Goal: Check status

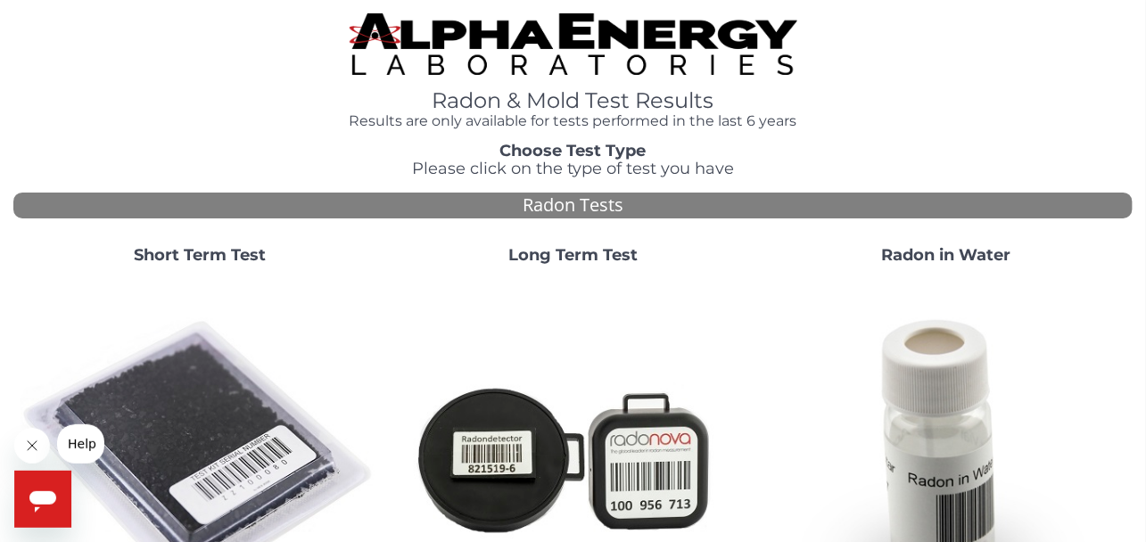
click at [171, 250] on strong "Short Term Test" at bounding box center [200, 255] width 132 height 20
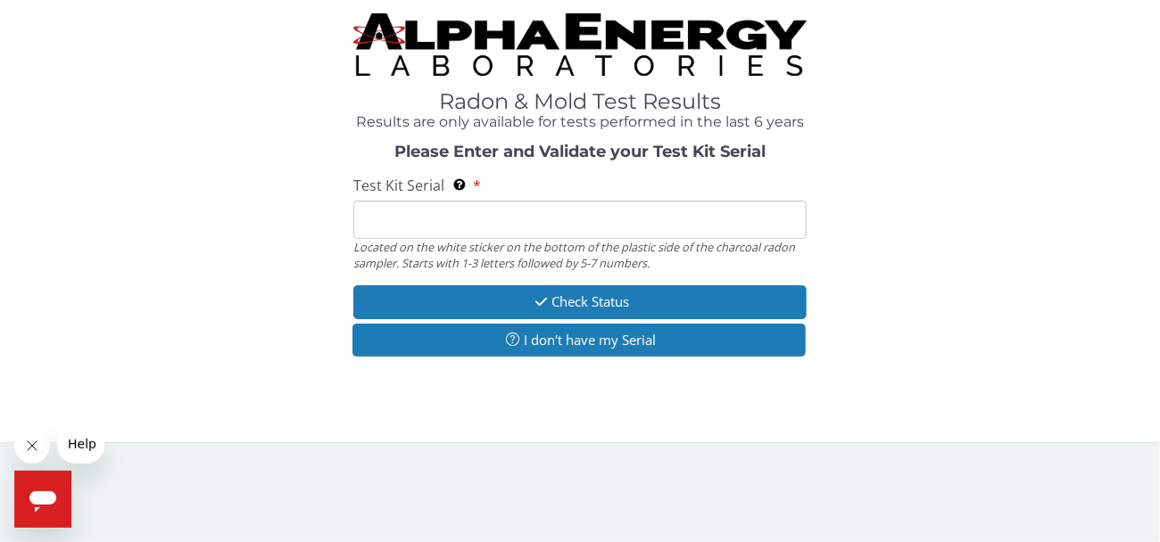
click at [492, 232] on input "Test Kit Serial Located on the white sticker on the bottom of the plastic side …" at bounding box center [579, 220] width 453 height 38
paste input "AA777323"
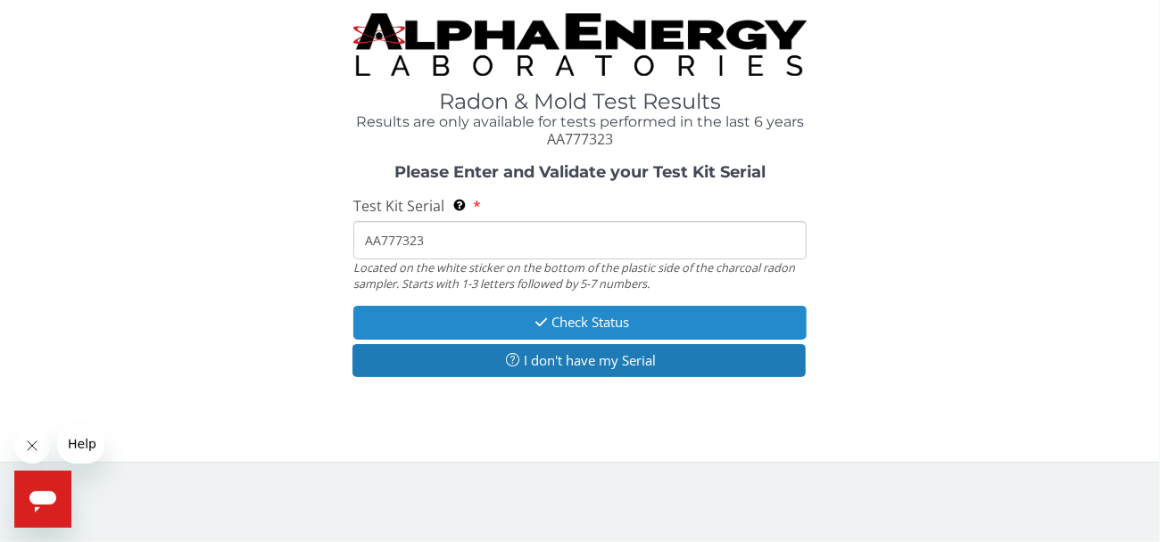
type input "AA777323"
click at [590, 319] on button "Check Status" at bounding box center [579, 322] width 453 height 33
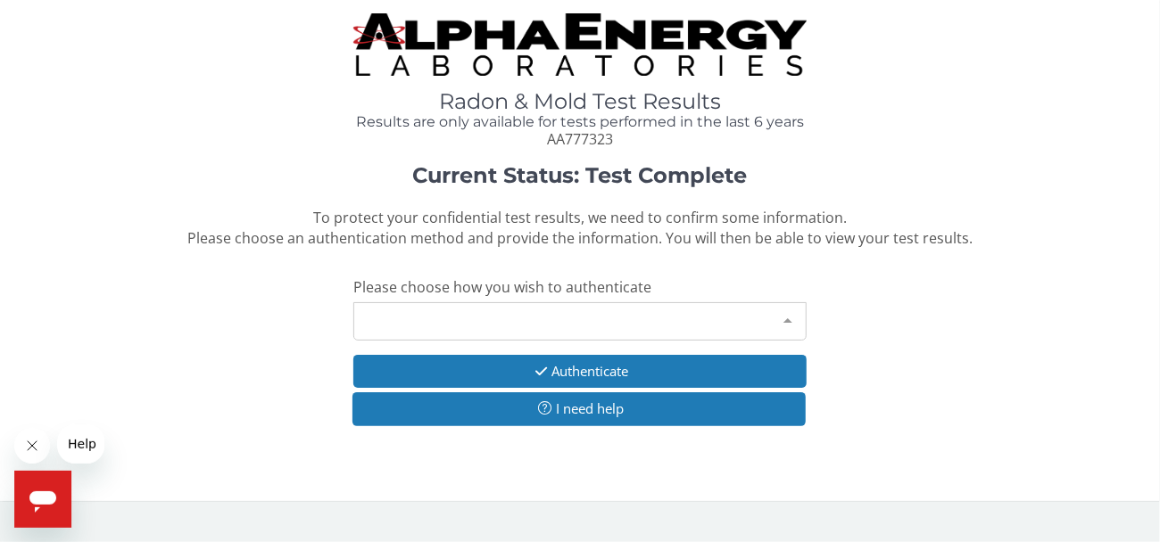
click at [537, 312] on div "Please make a selection" at bounding box center [579, 321] width 453 height 38
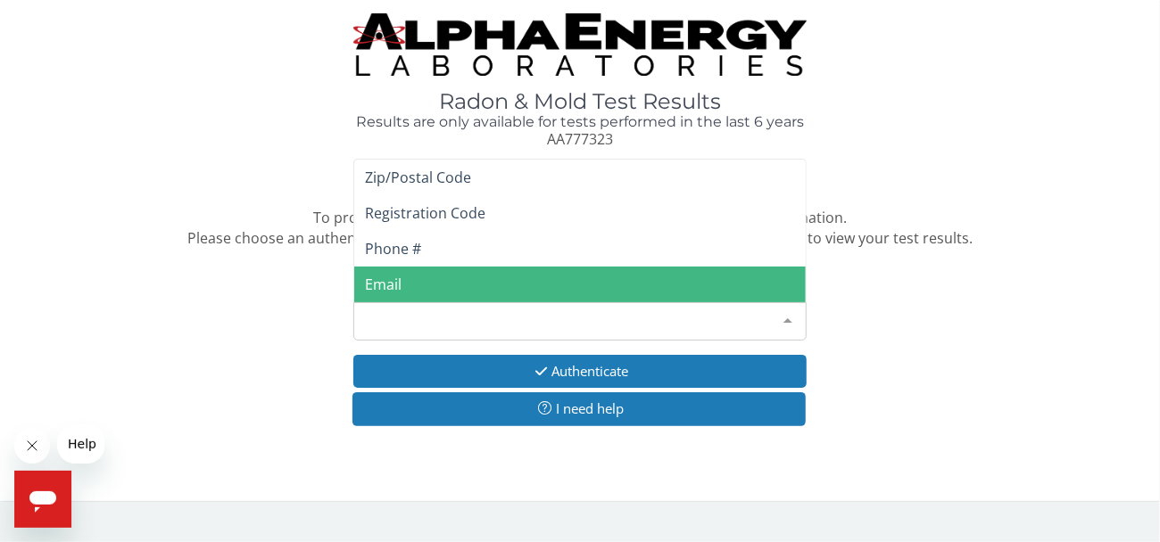
click at [413, 283] on span "Email" at bounding box center [579, 285] width 451 height 36
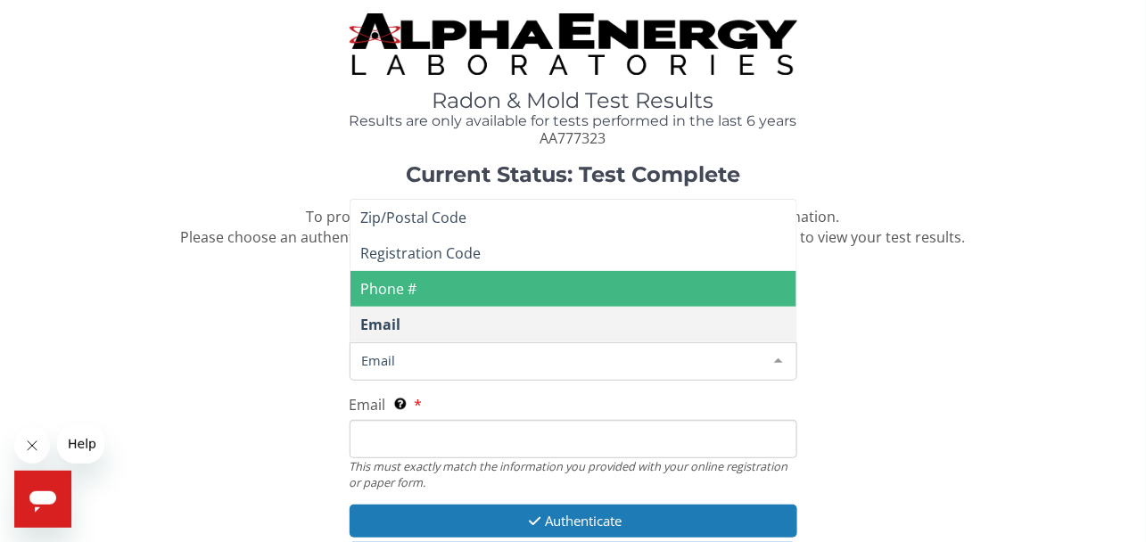
click at [437, 358] on span "Email" at bounding box center [559, 361] width 403 height 20
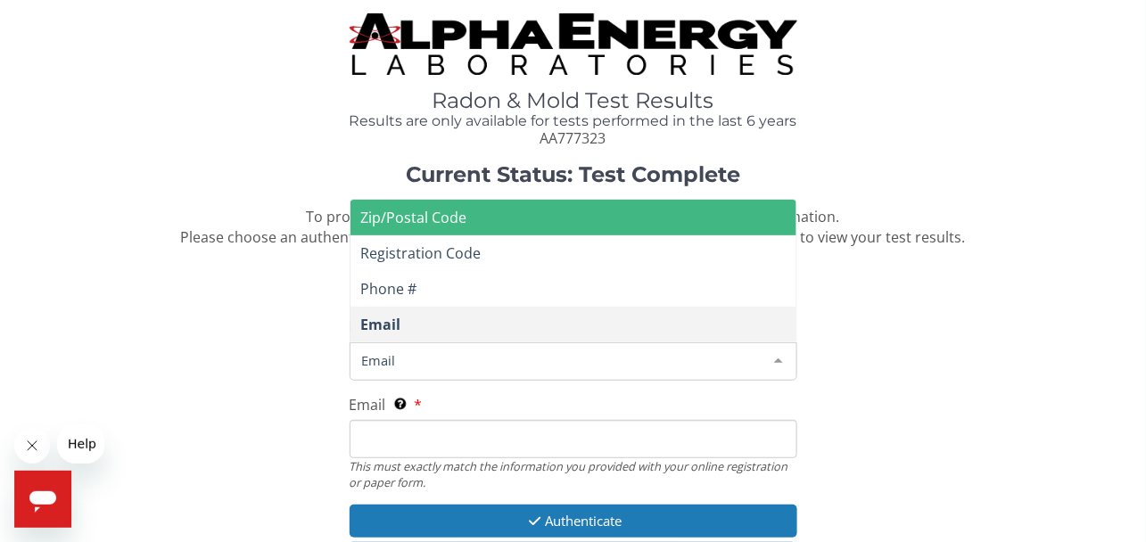
click at [437, 219] on span "Zip/Postal Code" at bounding box center [414, 218] width 106 height 20
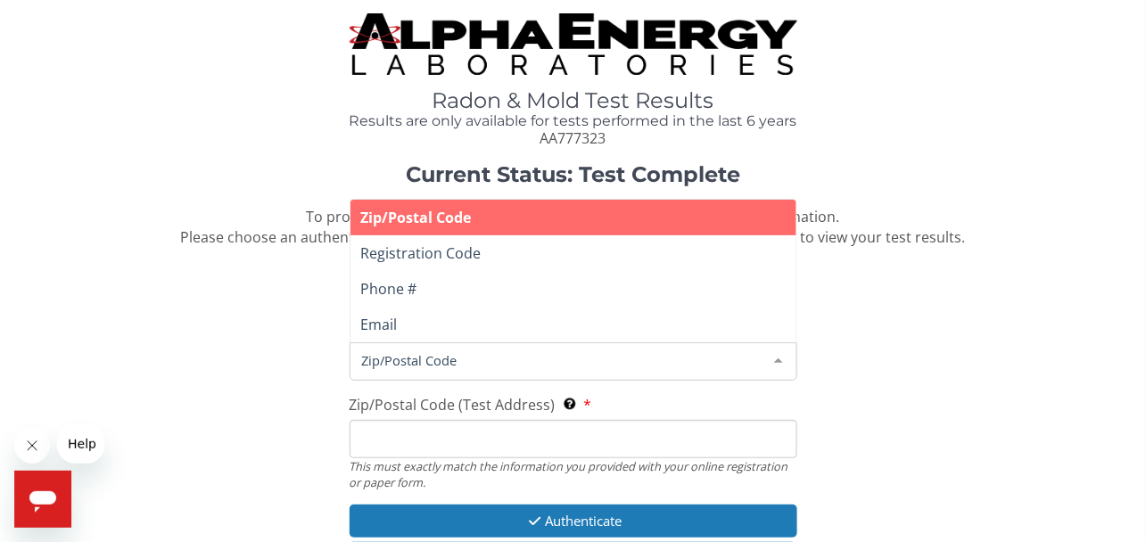
click at [424, 364] on span "Zip/Postal Code" at bounding box center [559, 361] width 403 height 20
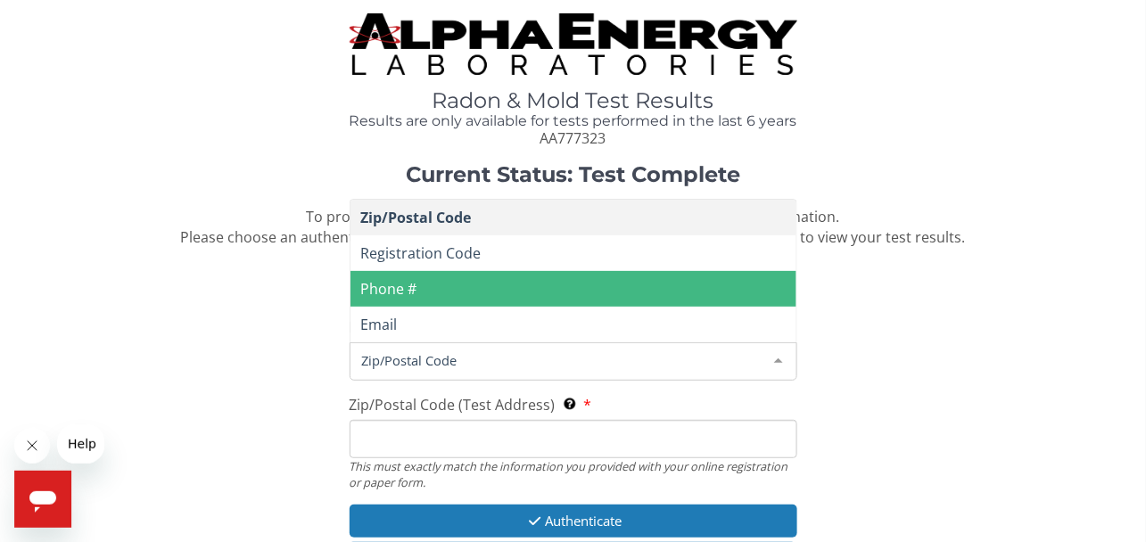
click at [418, 291] on span "Phone #" at bounding box center [574, 289] width 446 height 36
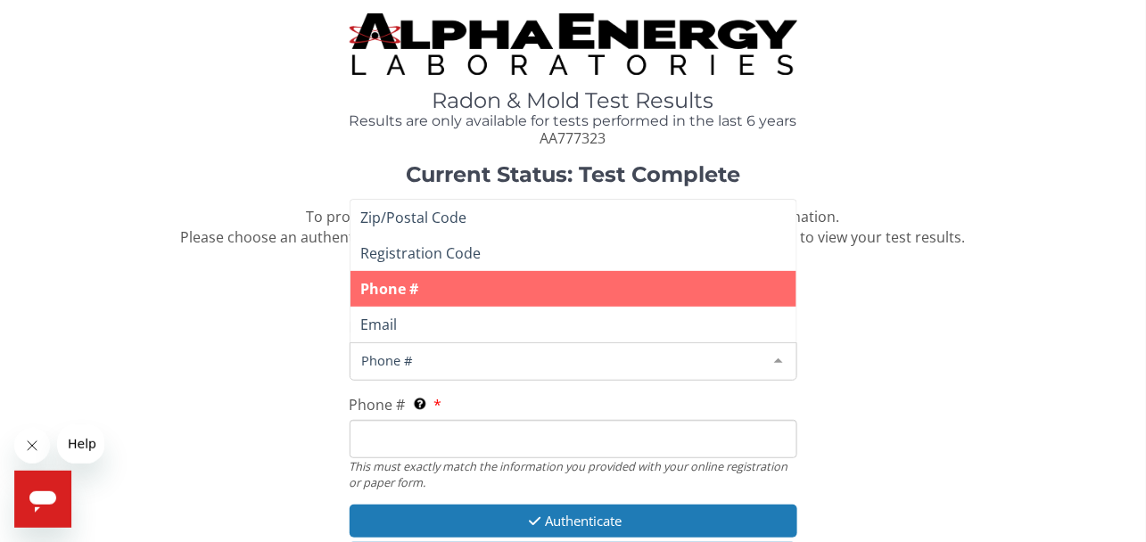
click at [418, 362] on span "Phone #" at bounding box center [559, 361] width 403 height 20
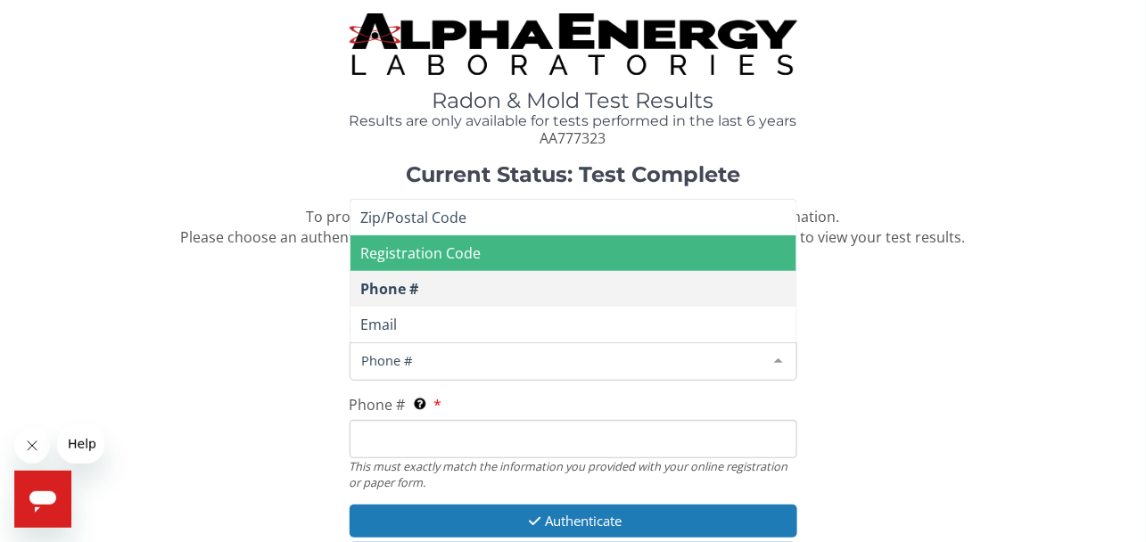
click at [411, 242] on span "Registration Code" at bounding box center [574, 254] width 446 height 36
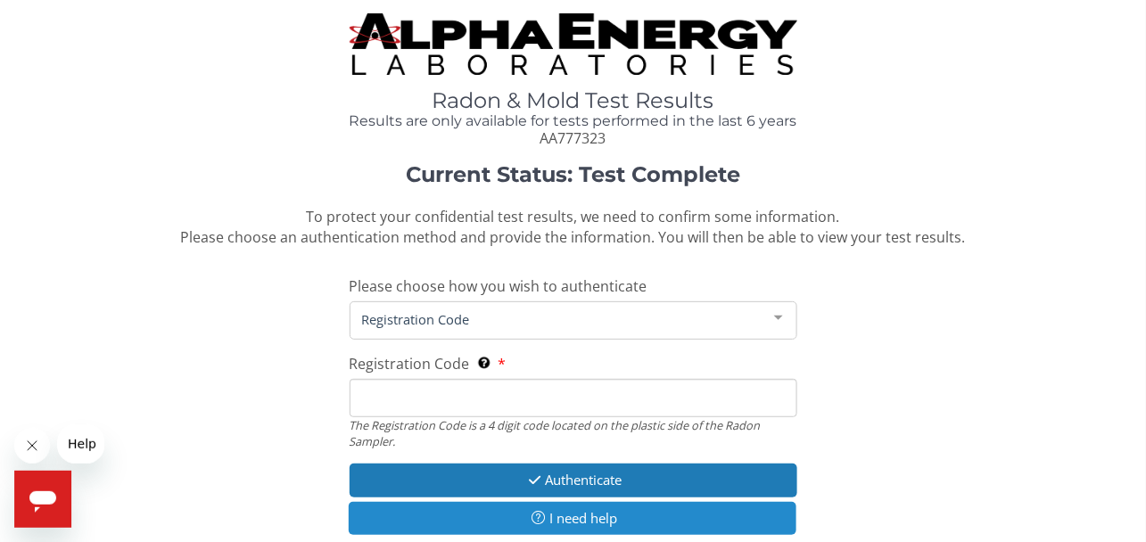
click at [584, 508] on button "I need help" at bounding box center [573, 518] width 448 height 33
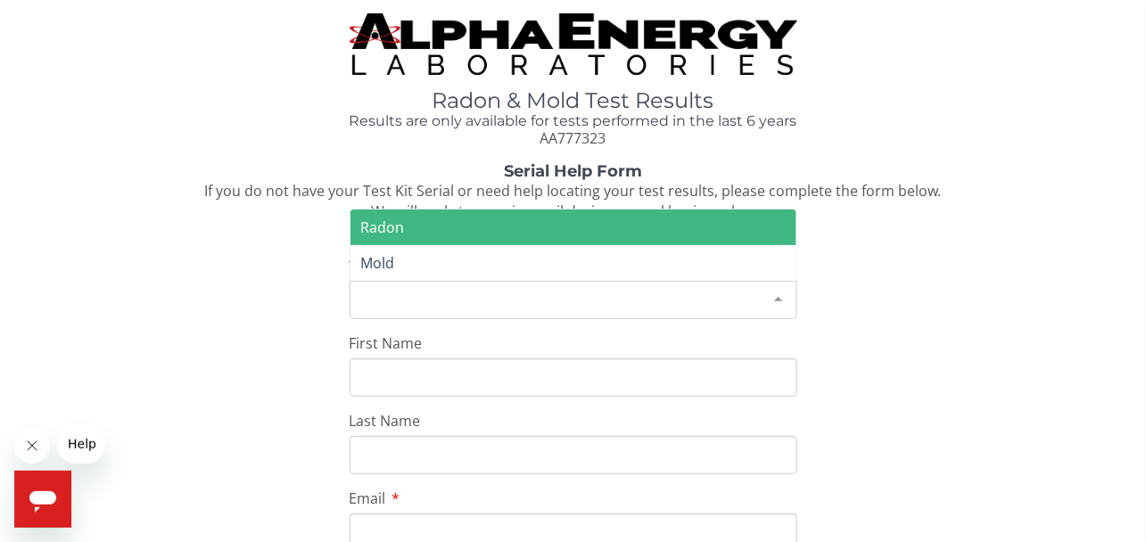
click at [474, 302] on div "Please make a selection" at bounding box center [574, 300] width 448 height 38
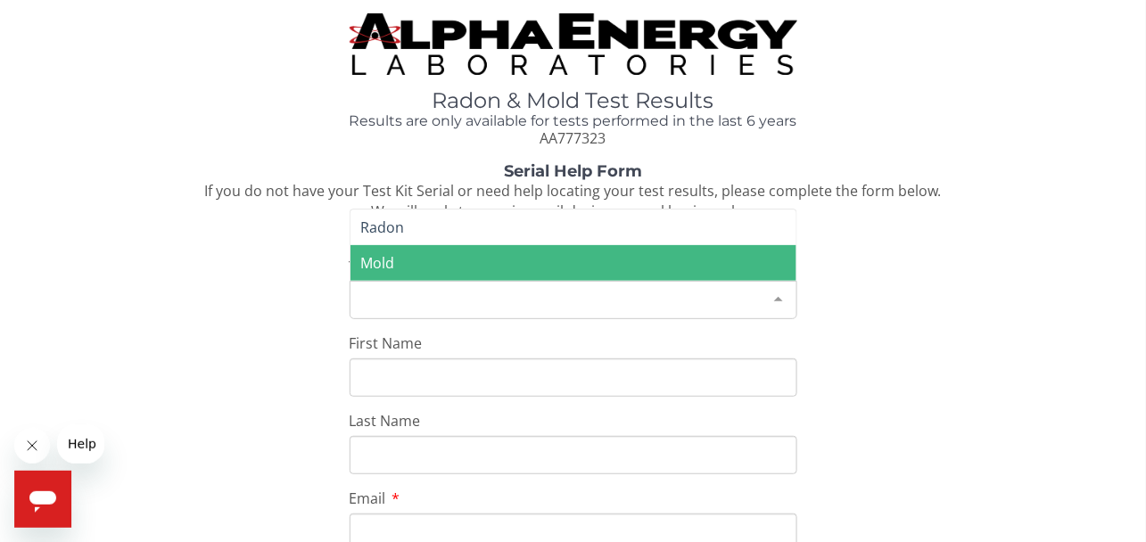
click at [451, 257] on span "Mold" at bounding box center [574, 263] width 446 height 36
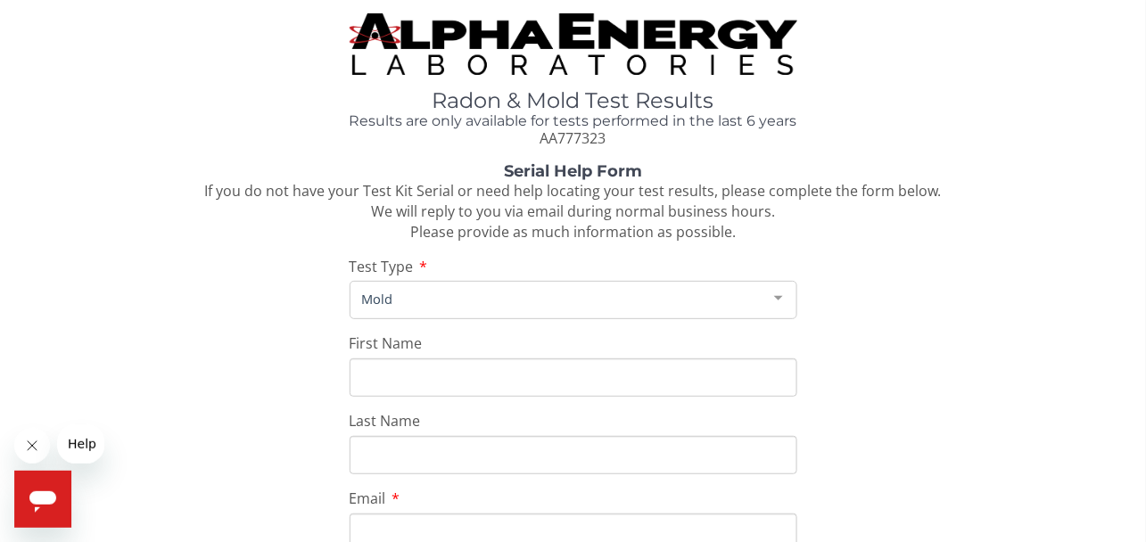
click at [758, 298] on span "Mold" at bounding box center [559, 299] width 403 height 20
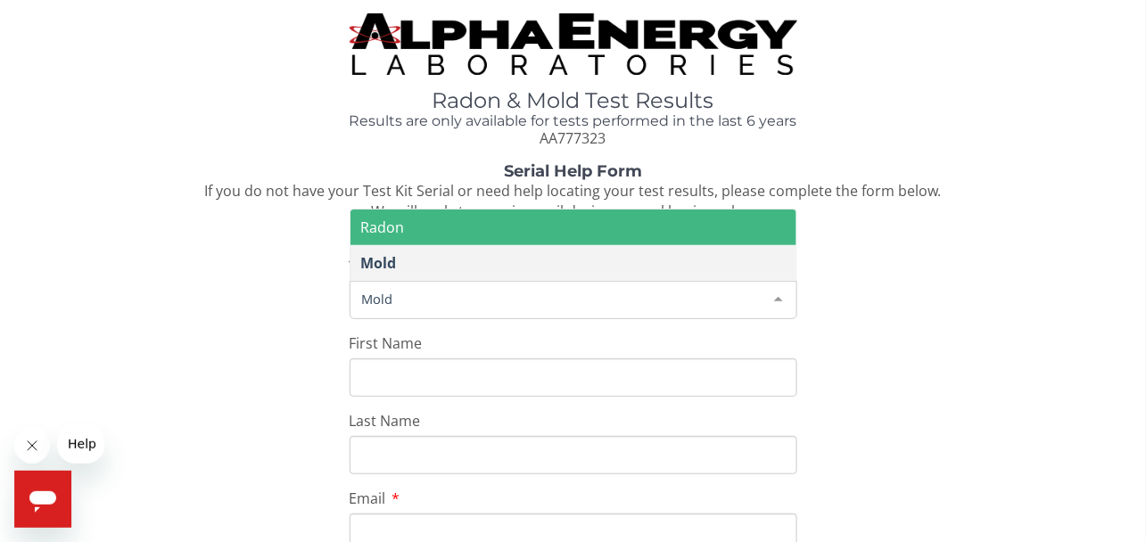
click at [376, 235] on span "Radon" at bounding box center [383, 228] width 44 height 20
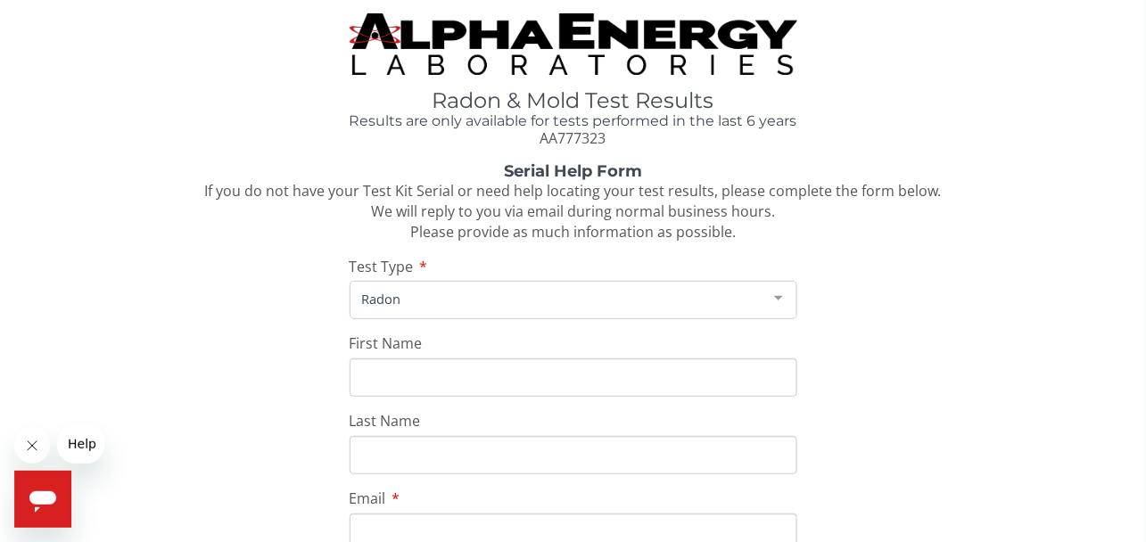
click at [394, 376] on input "First Name" at bounding box center [574, 378] width 448 height 38
type input "Alice"
type input "Southers"
type input "alice.southers@thriveserves.com"
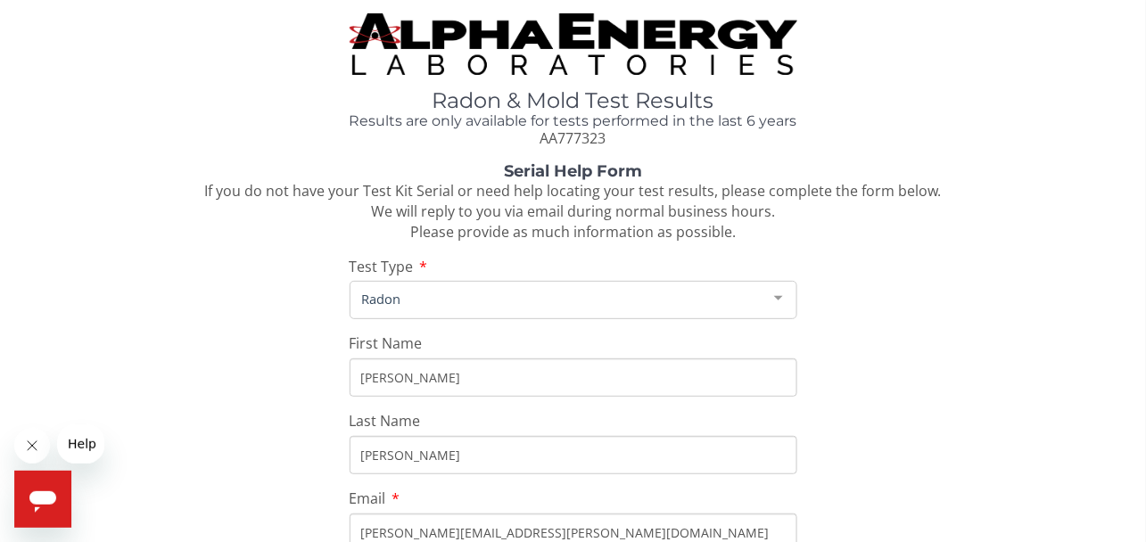
type input "606 240 8430"
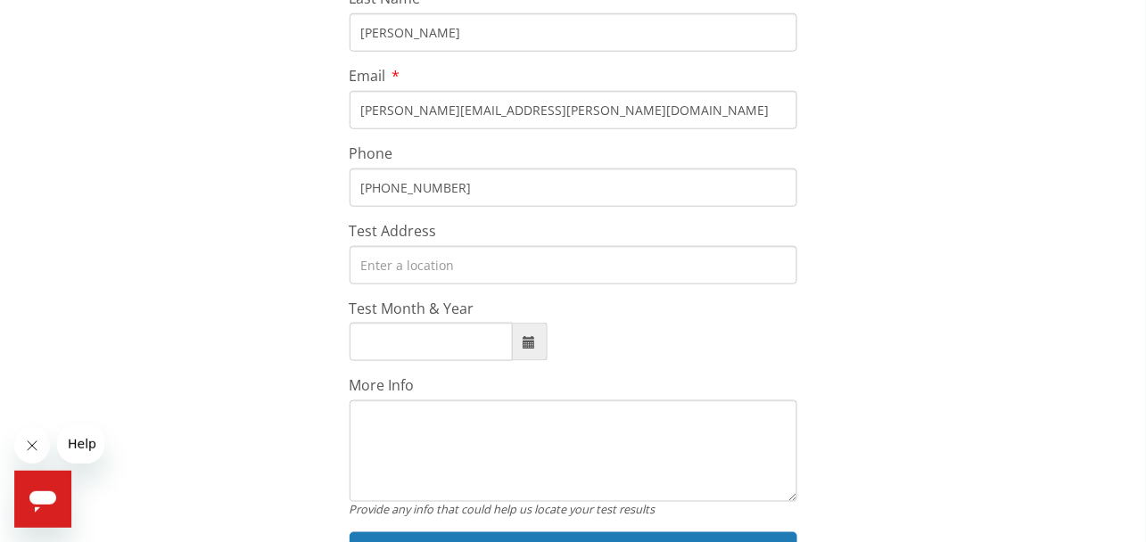
scroll to position [525, 0]
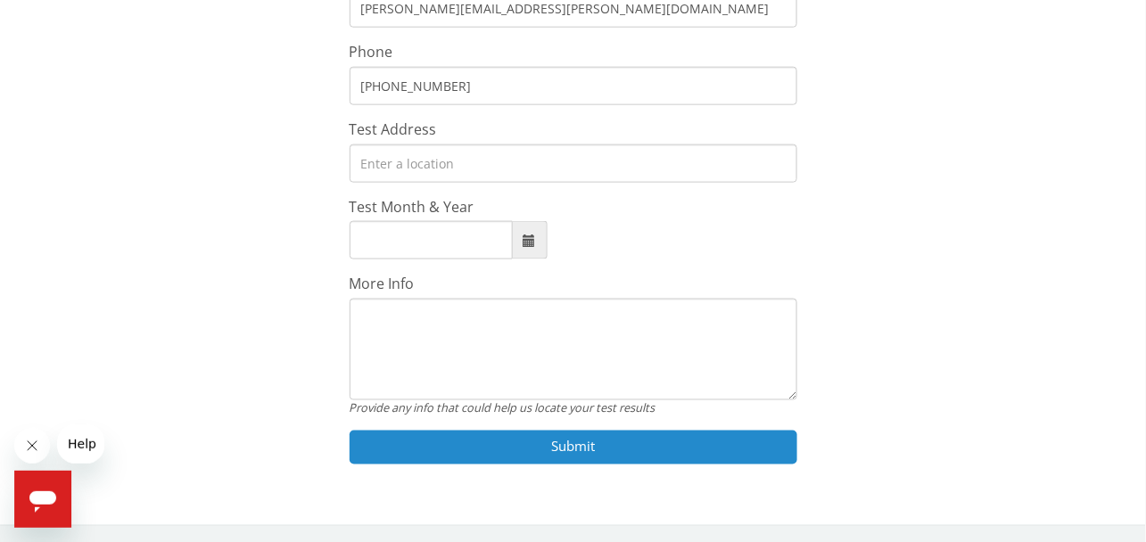
click at [550, 443] on button "Submit" at bounding box center [574, 447] width 448 height 33
click at [565, 447] on button "Submit" at bounding box center [574, 447] width 448 height 33
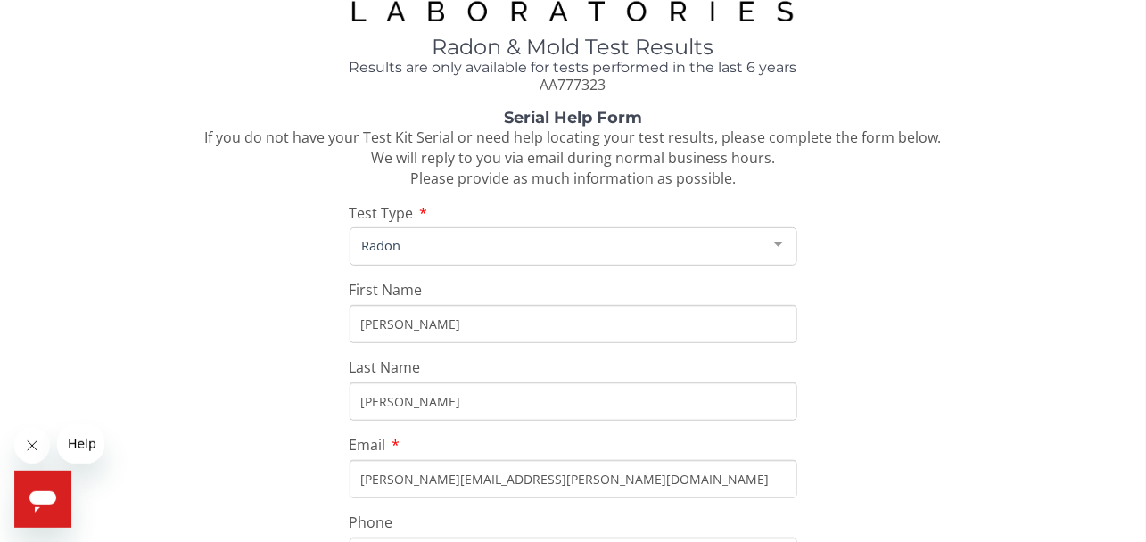
scroll to position [0, 0]
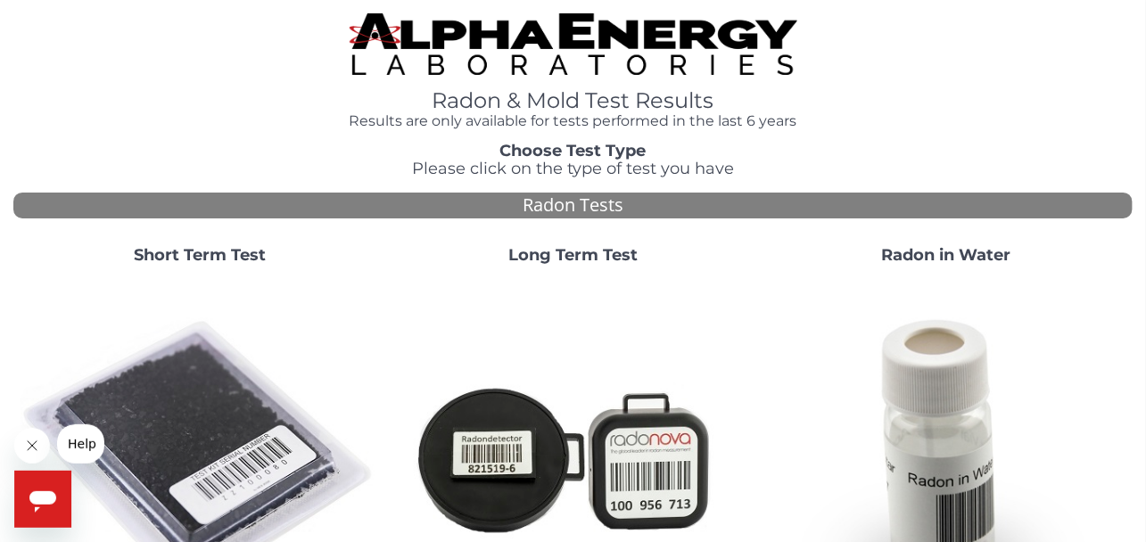
click at [186, 256] on strong "Short Term Test" at bounding box center [200, 255] width 132 height 20
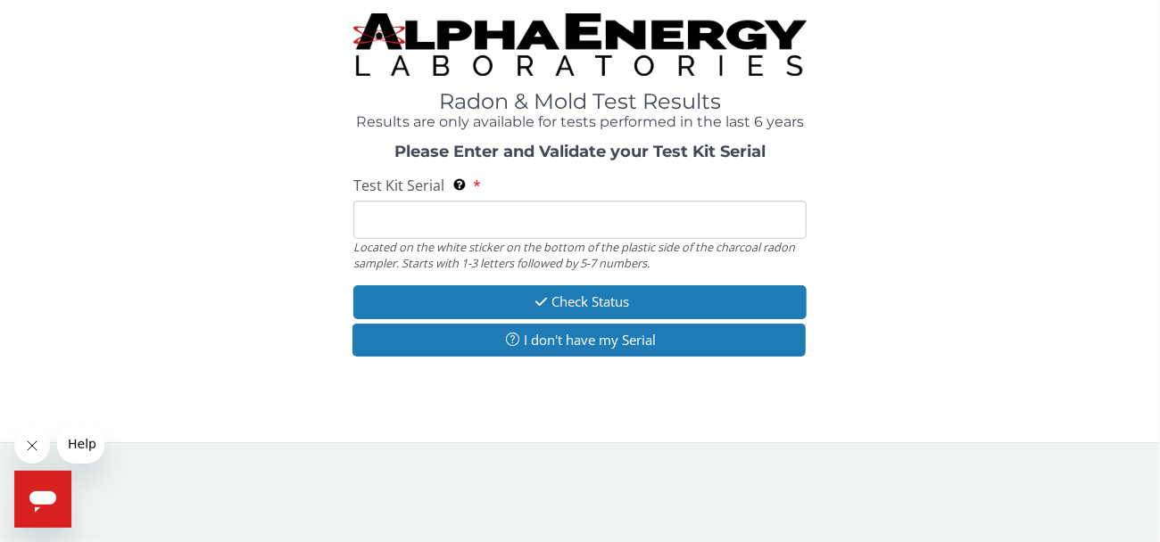
click at [419, 224] on input "Test Kit Serial Located on the white sticker on the bottom of the plastic side …" at bounding box center [579, 220] width 453 height 38
type input "AA777323"
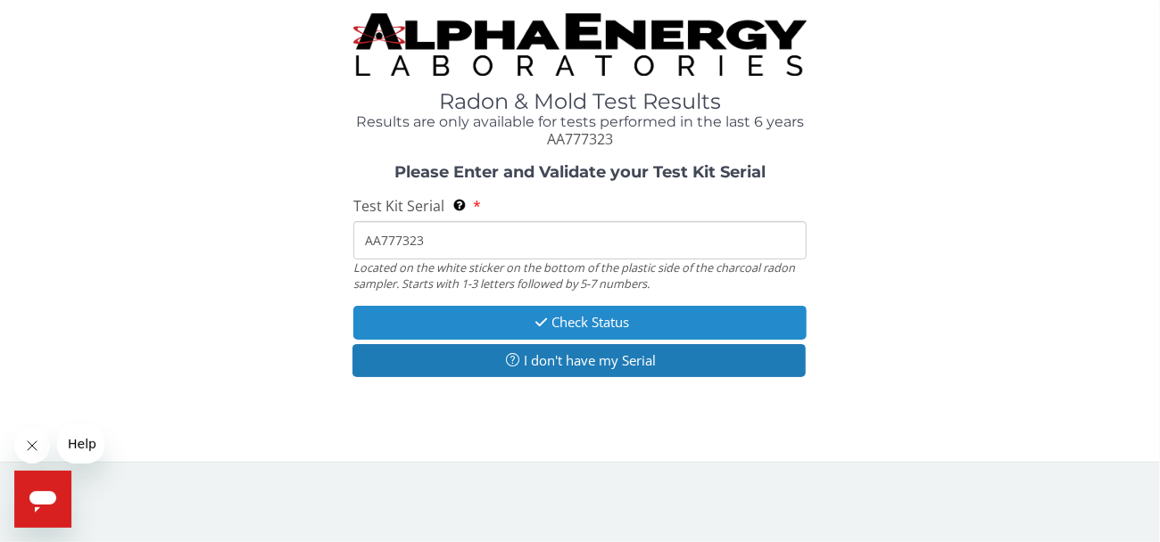
click at [594, 322] on button "Check Status" at bounding box center [579, 322] width 453 height 33
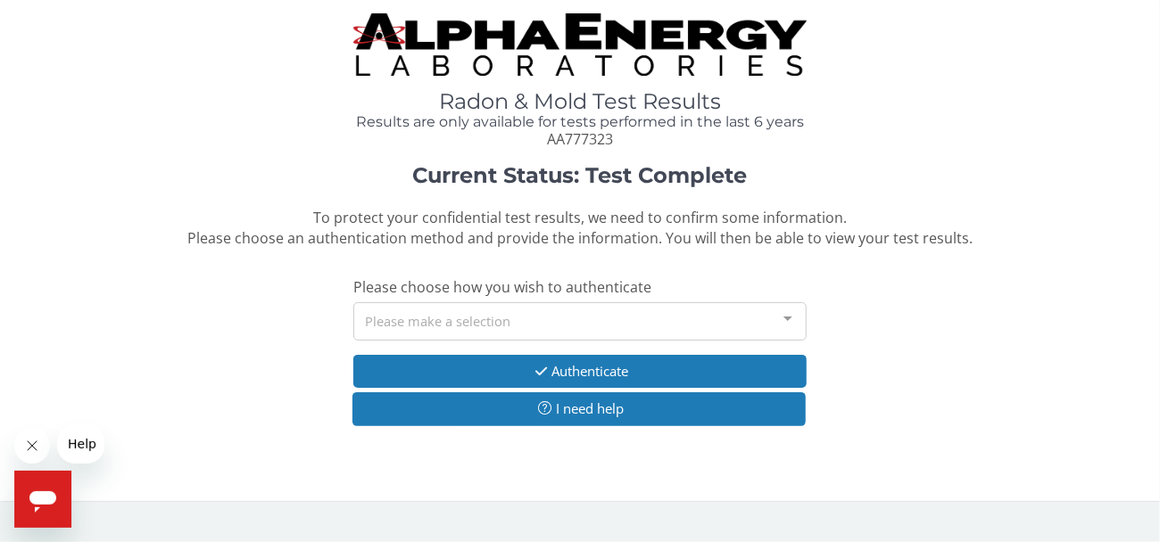
click at [588, 322] on div "Please make a selection" at bounding box center [579, 321] width 453 height 38
click at [473, 312] on div "Please make a selection" at bounding box center [579, 321] width 453 height 38
click at [453, 323] on div "Please make a selection" at bounding box center [579, 321] width 453 height 38
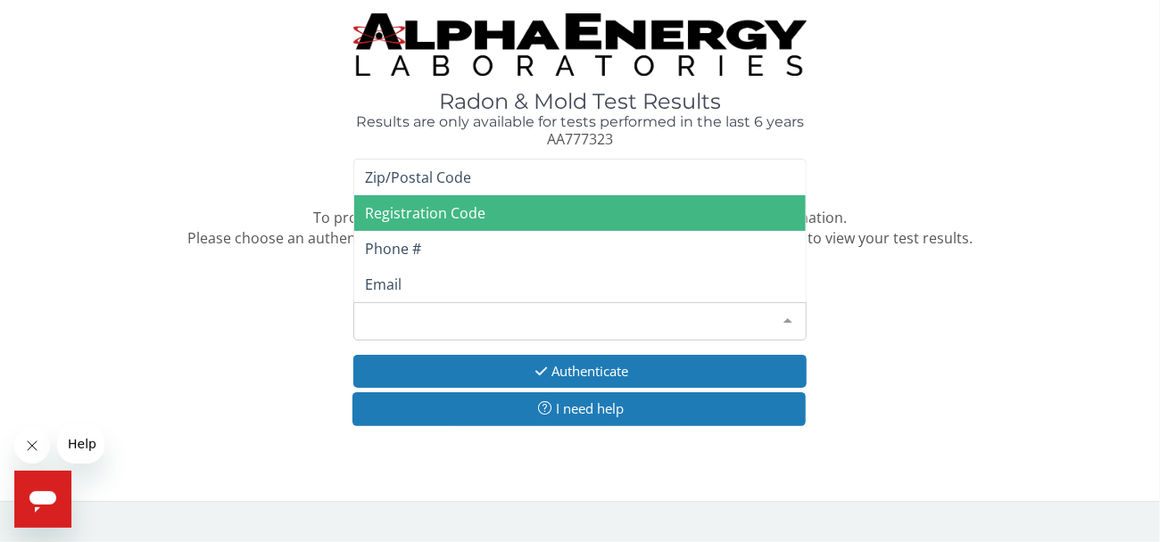
click at [423, 208] on span "Registration Code" at bounding box center [425, 213] width 120 height 20
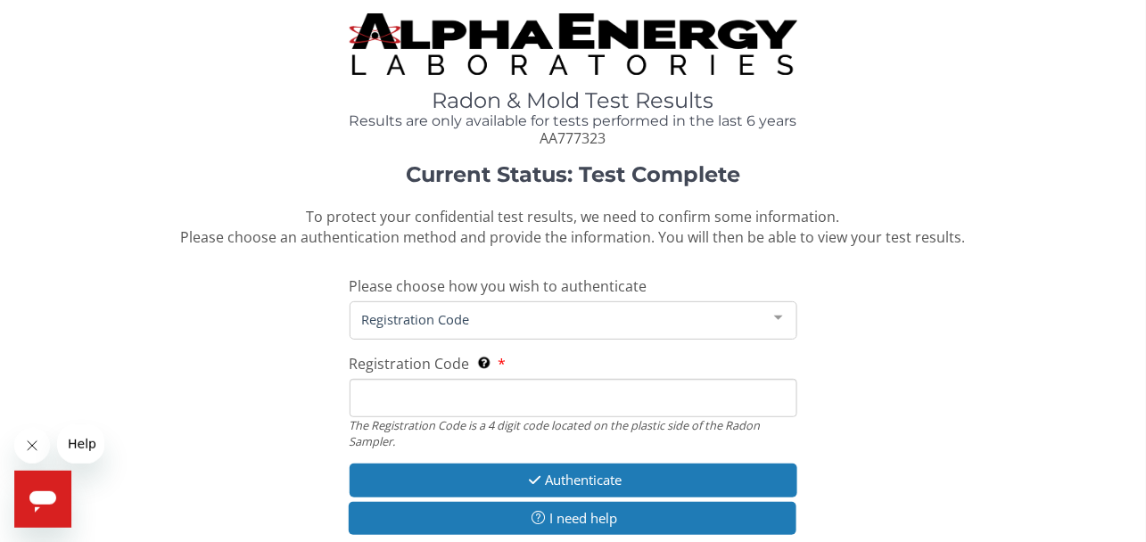
click at [394, 399] on input "Registration Code The Registration Code is a 4 digit code located on the plasti…" at bounding box center [574, 398] width 448 height 38
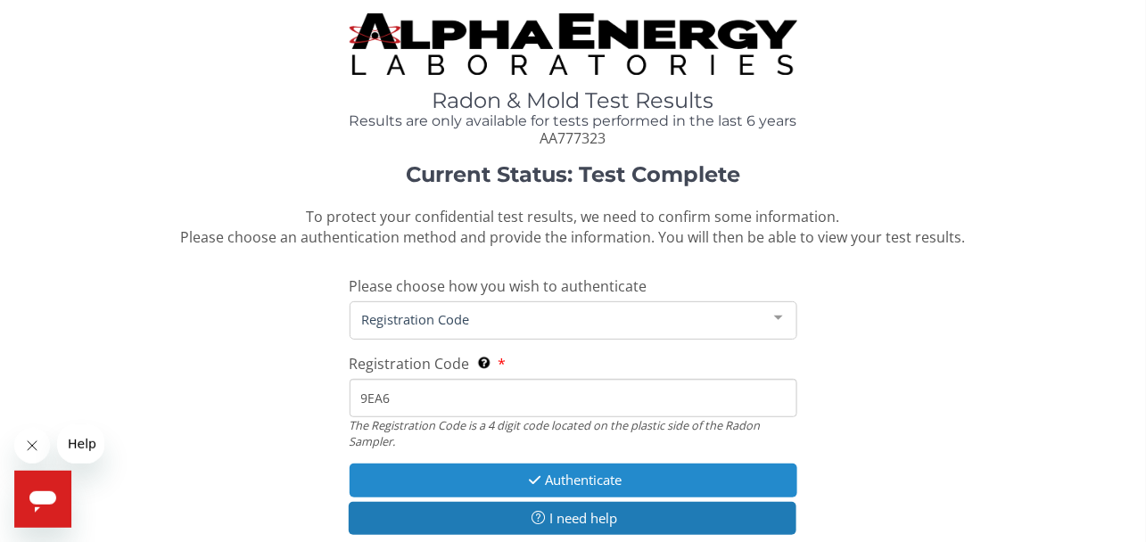
type input "9EA6"
click at [594, 477] on button "Authenticate" at bounding box center [574, 480] width 448 height 33
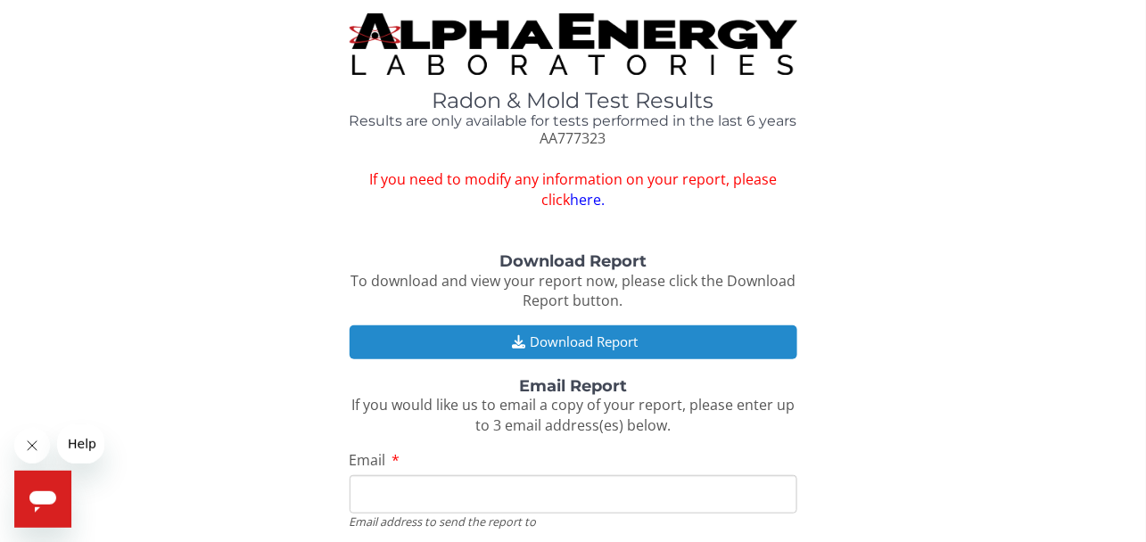
click at [561, 342] on button "Download Report" at bounding box center [574, 342] width 448 height 33
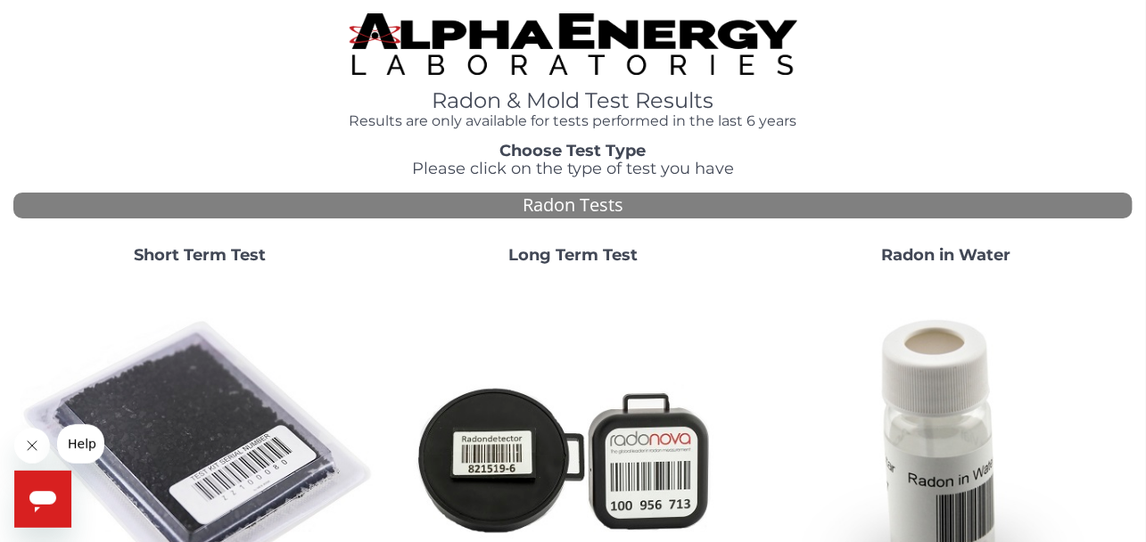
click at [209, 268] on div "Short Term Test" at bounding box center [199, 435] width 373 height 405
click at [191, 257] on strong "Short Term Test" at bounding box center [200, 255] width 132 height 20
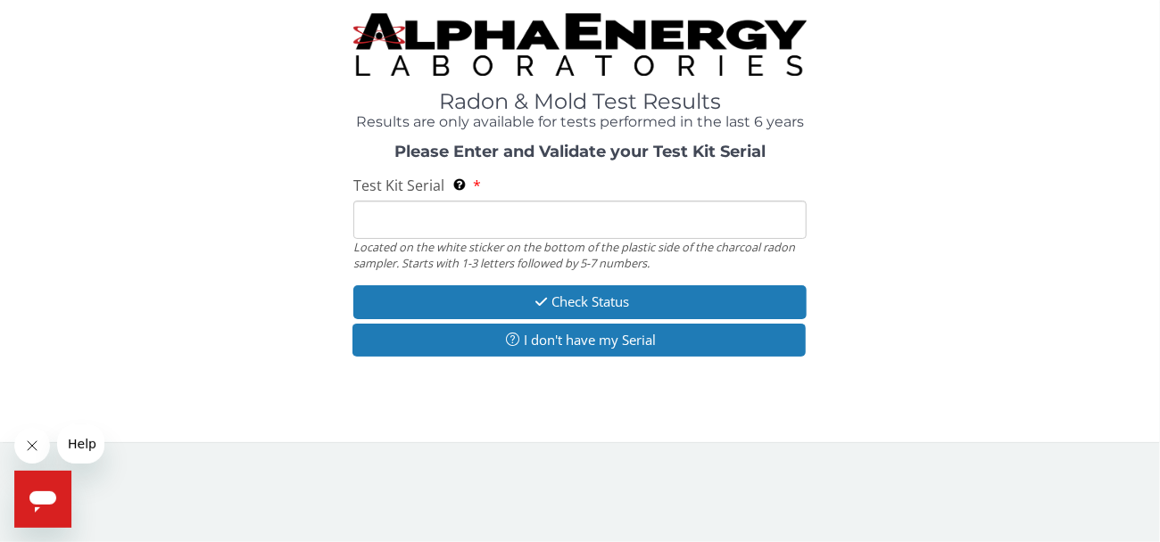
click at [422, 219] on input "Test Kit Serial Located on the white sticker on the bottom of the plastic side …" at bounding box center [579, 220] width 453 height 38
type input "AA776551"
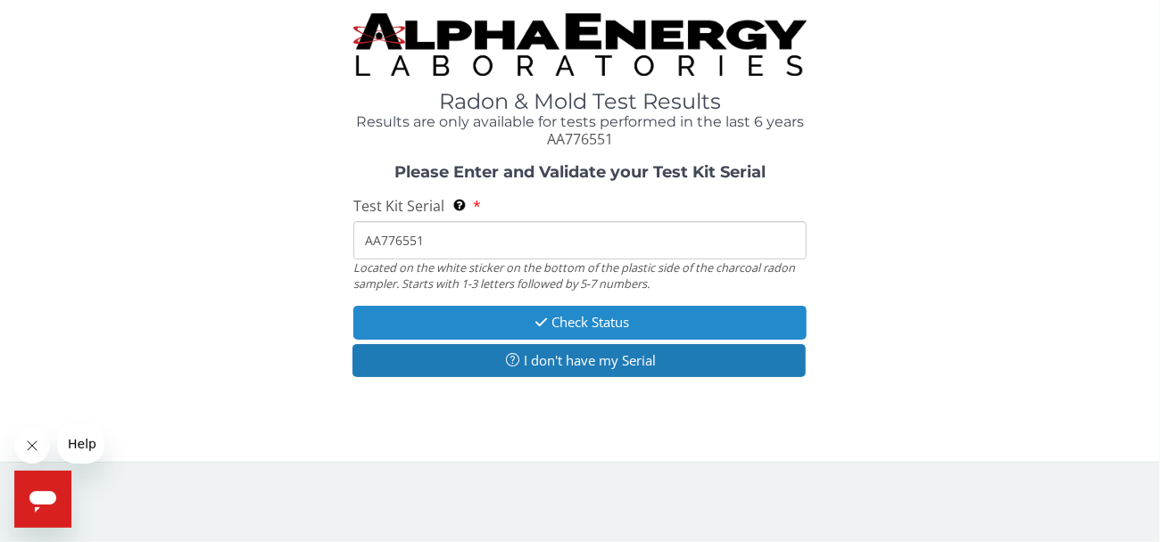
click at [548, 322] on button "Check Status" at bounding box center [579, 322] width 453 height 33
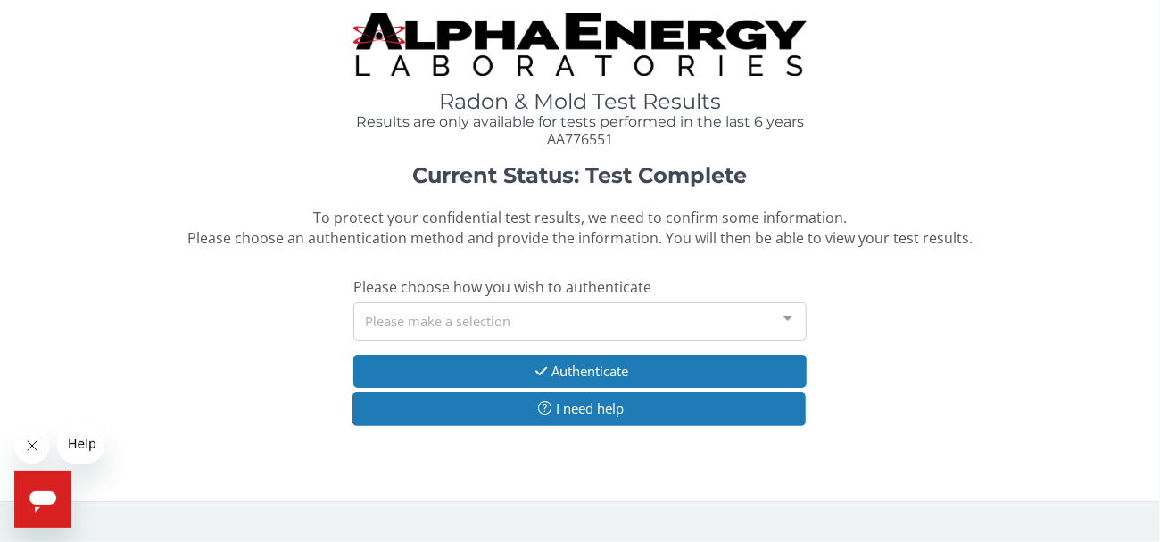
click at [401, 326] on div "Please make a selection" at bounding box center [579, 321] width 453 height 38
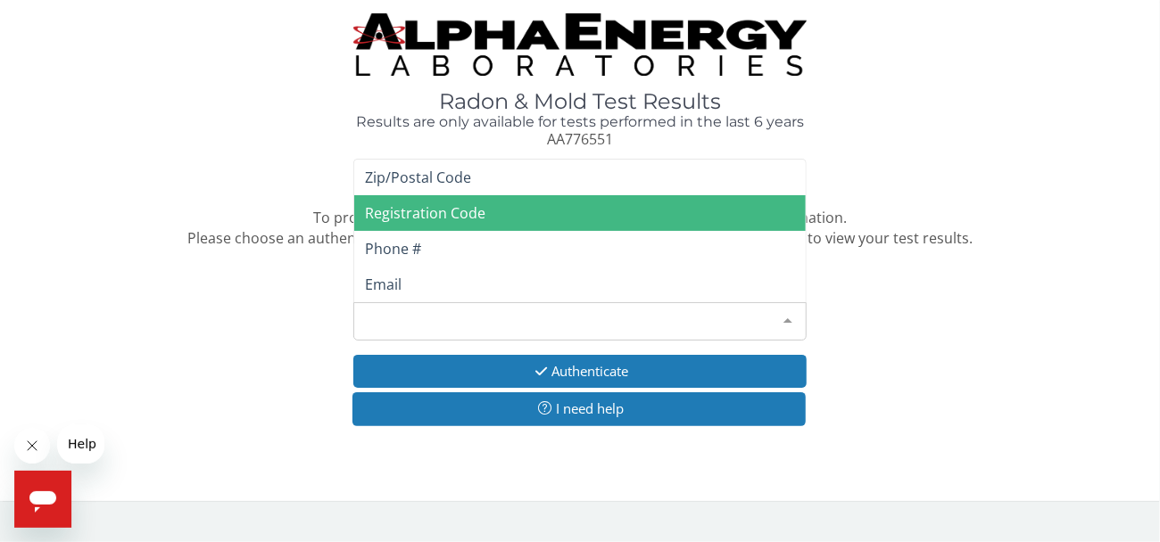
click at [397, 209] on span "Registration Code" at bounding box center [425, 213] width 120 height 20
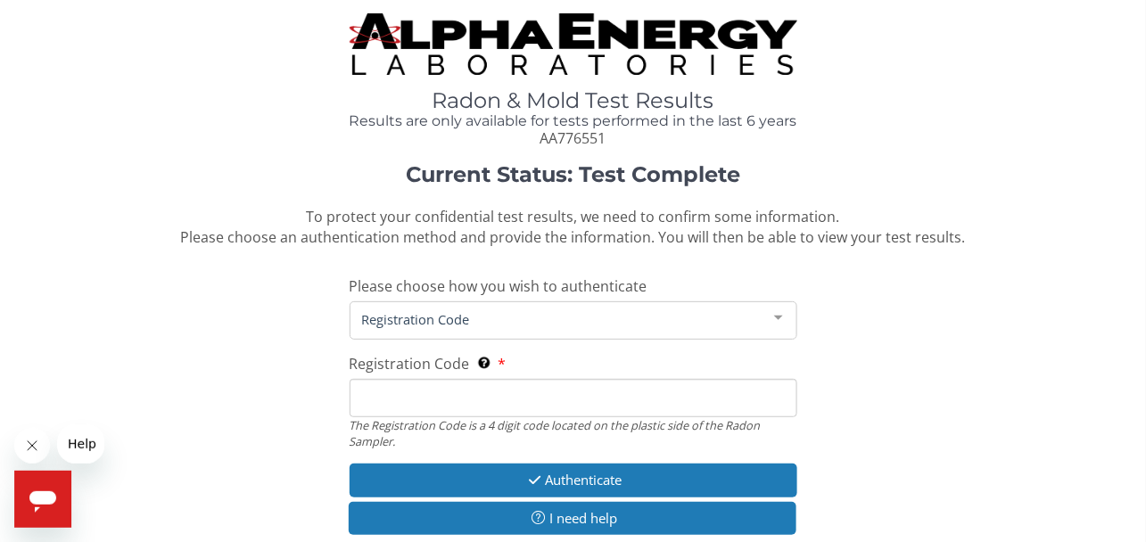
click at [377, 398] on input "Registration Code The Registration Code is a 4 digit code located on the plasti…" at bounding box center [574, 398] width 448 height 38
type input "1AB8"
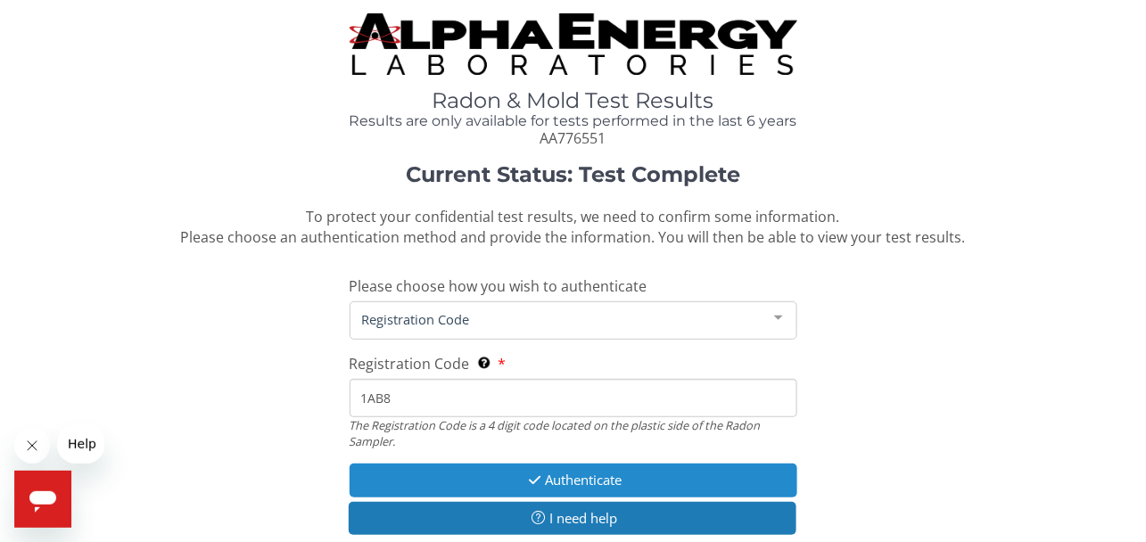
click at [596, 480] on button "Authenticate" at bounding box center [574, 480] width 448 height 33
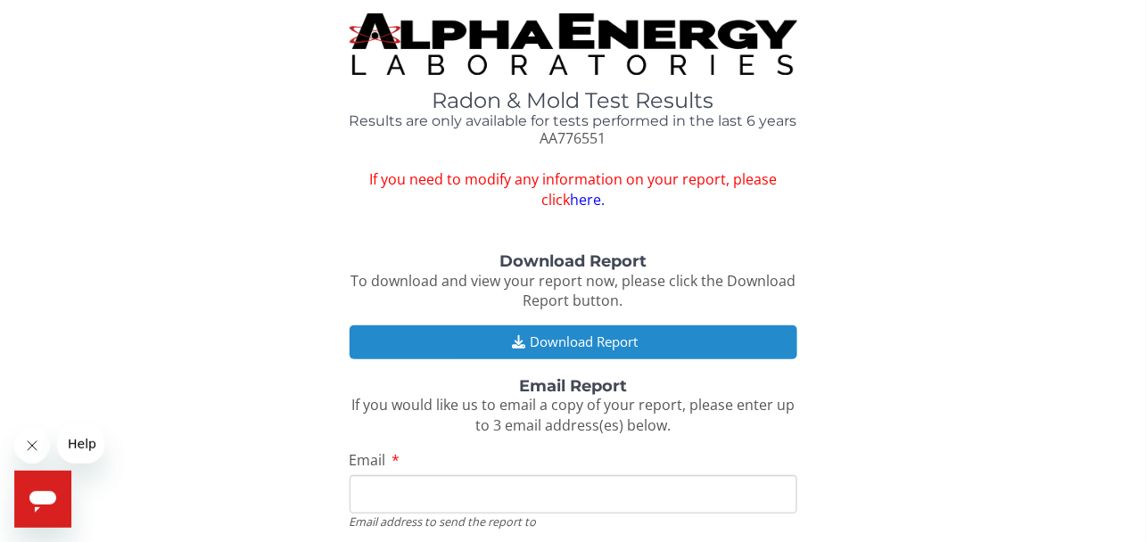
click at [563, 343] on button "Download Report" at bounding box center [574, 342] width 448 height 33
